Goal: Task Accomplishment & Management: Complete application form

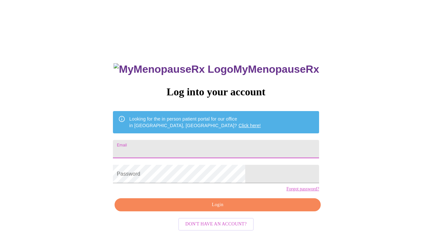
type input "[EMAIL_ADDRESS][DOMAIN_NAME]"
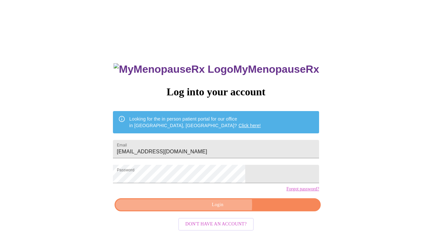
click at [220, 209] on span "Login" at bounding box center [217, 205] width 191 height 8
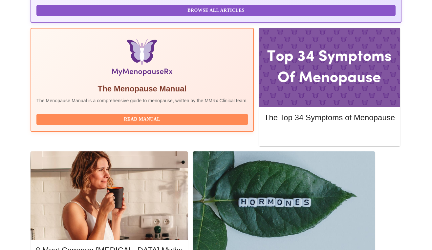
scroll to position [192, 0]
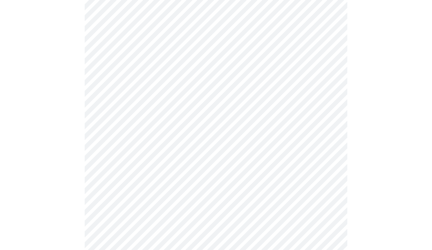
scroll to position [77, 0]
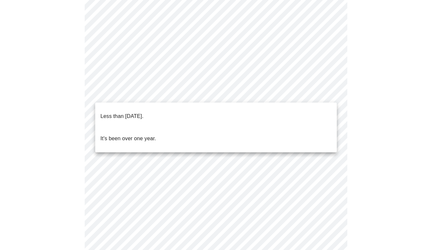
click at [332, 94] on body "MyMenopauseRx Appointments Messaging Labs Uploads Medications Community Refer a…" at bounding box center [216, 175] width 427 height 498
click at [272, 109] on li "Less than [DATE]." at bounding box center [216, 116] width 242 height 22
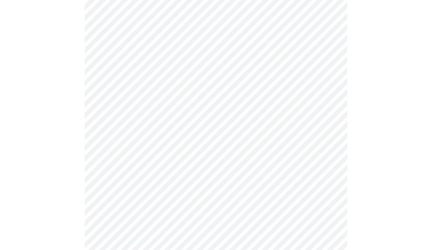
click at [332, 150] on body "MyMenopauseRx Appointments Messaging Labs Uploads Medications Community Refer a…" at bounding box center [216, 173] width 427 height 494
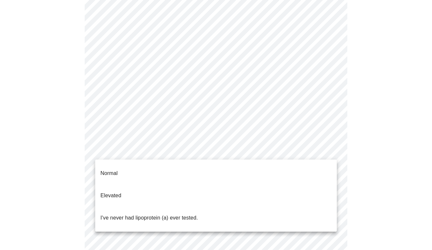
click at [209, 173] on li "Normal" at bounding box center [216, 174] width 242 height 22
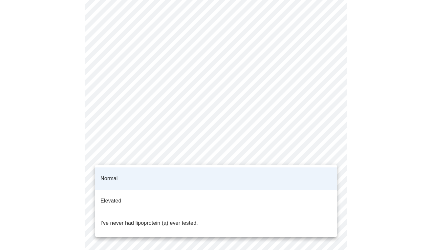
click at [257, 156] on body "MyMenopauseRx Appointments Messaging Labs Uploads Medications Community Refer a…" at bounding box center [216, 171] width 427 height 490
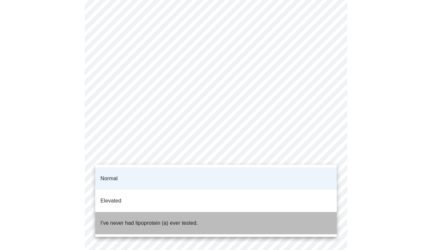
click at [183, 220] on p "I've never had lipoprotein (a) ever tested." at bounding box center [149, 224] width 98 height 8
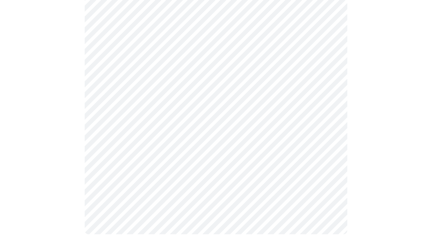
scroll to position [0, 0]
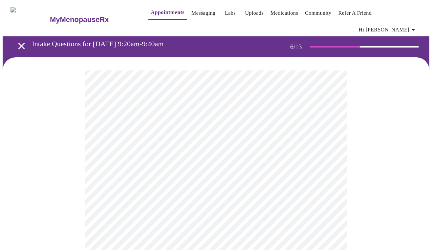
click at [253, 191] on body "MyMenopauseRx Appointments Messaging Labs Uploads Medications Community Refer a…" at bounding box center [216, 178] width 427 height 350
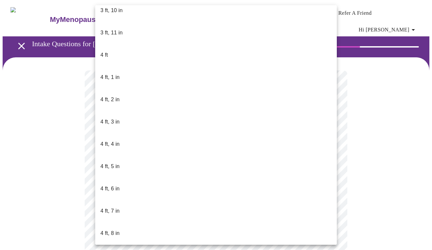
scroll to position [232, 0]
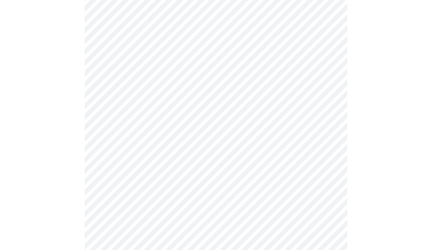
scroll to position [1701, 0]
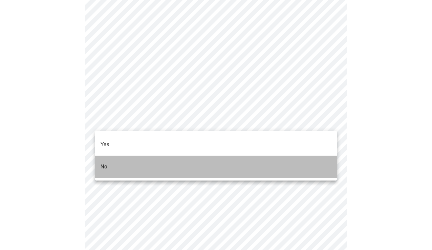
click at [145, 160] on li "No" at bounding box center [216, 167] width 242 height 22
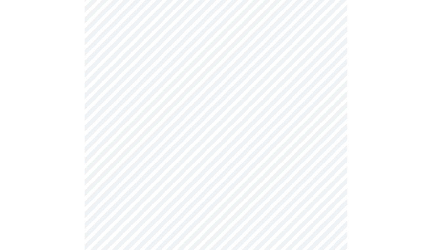
scroll to position [1787, 0]
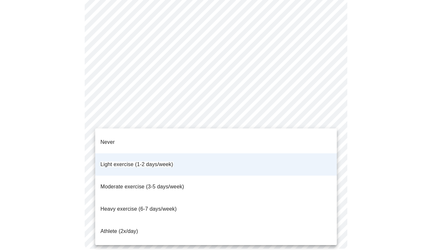
click at [220, 176] on li "Moderate exercise (3-5 days/week)" at bounding box center [216, 187] width 242 height 22
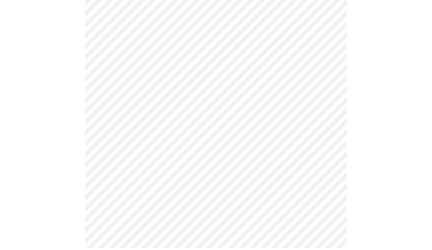
scroll to position [351, 0]
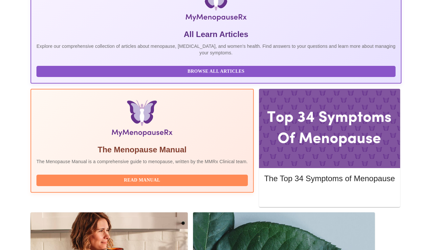
scroll to position [131, 0]
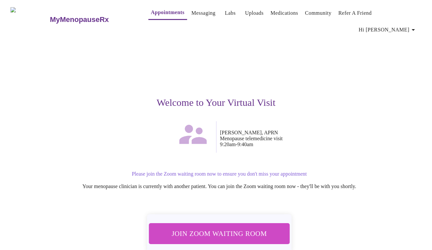
click at [208, 228] on span "Join Zoom Waiting Room" at bounding box center [219, 234] width 123 height 12
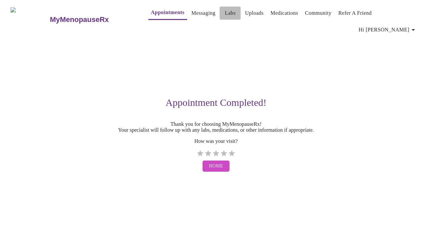
click at [225, 13] on link "Labs" at bounding box center [230, 13] width 11 height 9
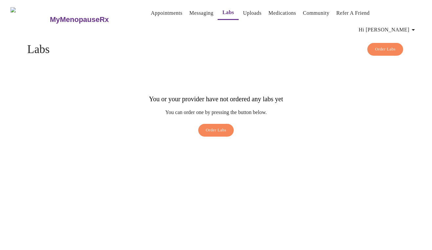
click at [271, 13] on link "Medications" at bounding box center [283, 13] width 28 height 9
